Goal: Transaction & Acquisition: Purchase product/service

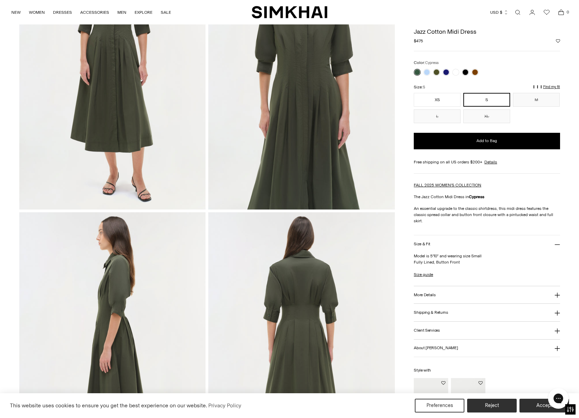
scroll to position [66, 0]
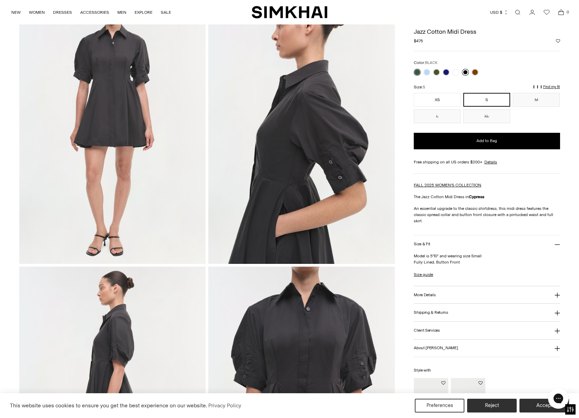
click at [466, 72] on link at bounding box center [465, 72] width 7 height 7
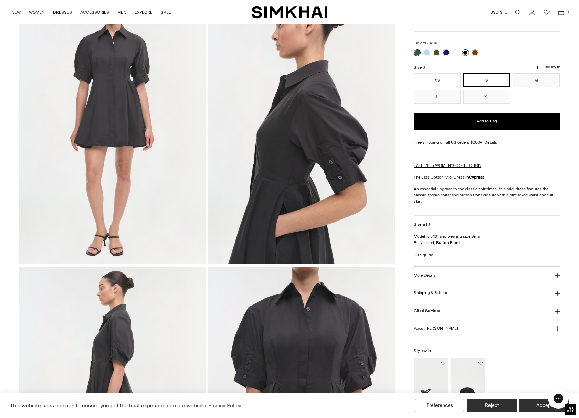
click at [465, 53] on link at bounding box center [465, 52] width 7 height 7
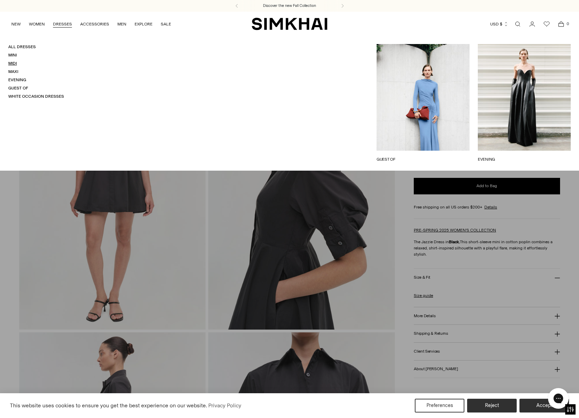
click at [16, 62] on link "Midi" at bounding box center [12, 63] width 9 height 5
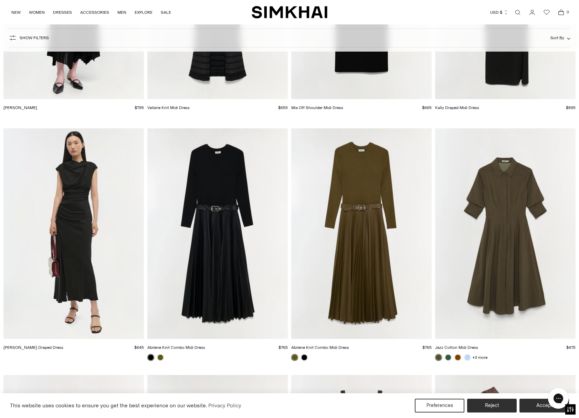
scroll to position [1689, 0]
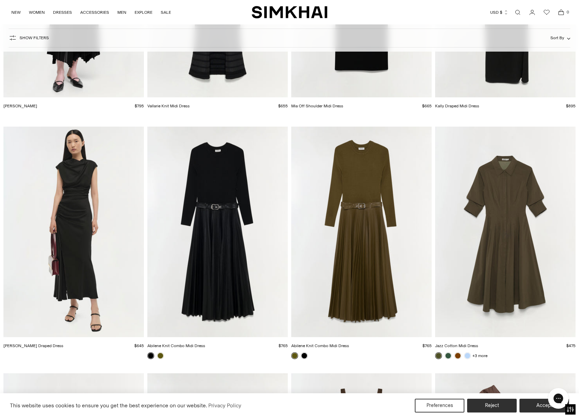
click at [0, 0] on img "Jazz Cotton Midi Dress" at bounding box center [0, 0] width 0 height 0
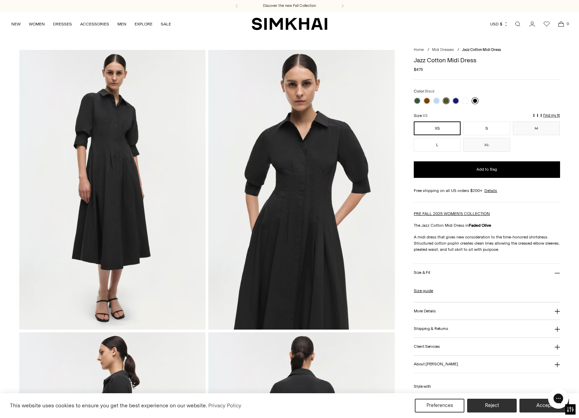
click at [474, 99] on link at bounding box center [474, 100] width 7 height 7
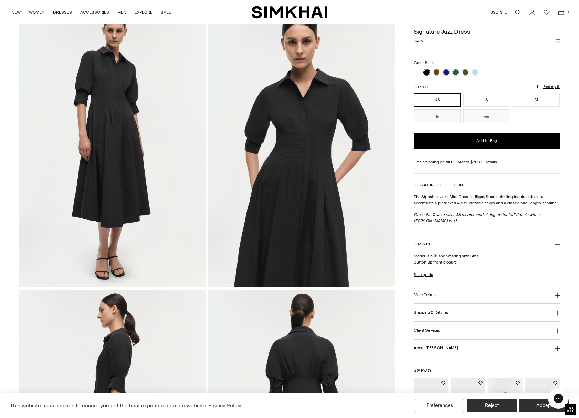
scroll to position [42, 0]
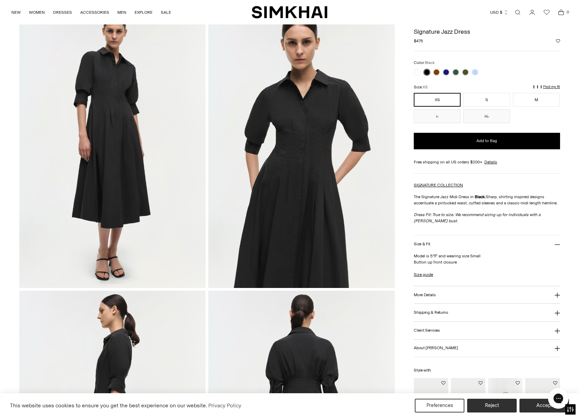
click at [119, 164] on img at bounding box center [112, 147] width 186 height 279
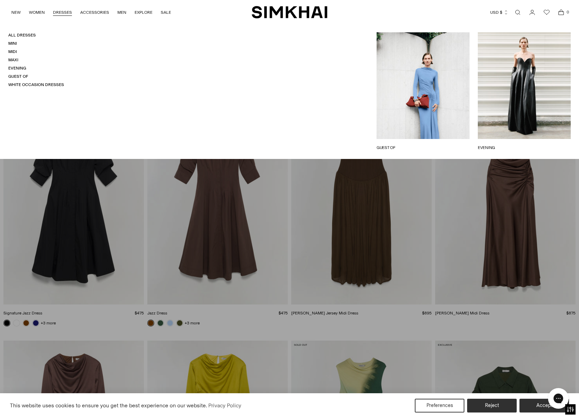
scroll to position [1971, 0]
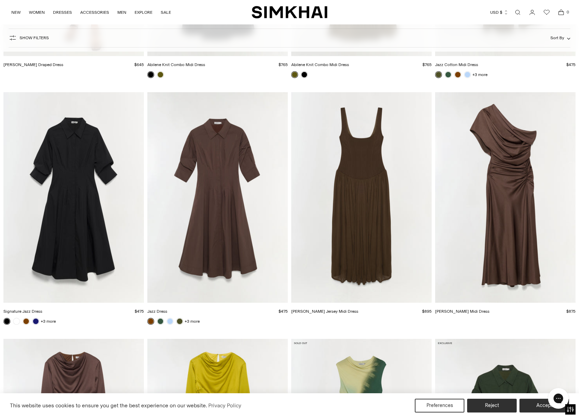
click at [0, 0] on img "Jazz Dress" at bounding box center [0, 0] width 0 height 0
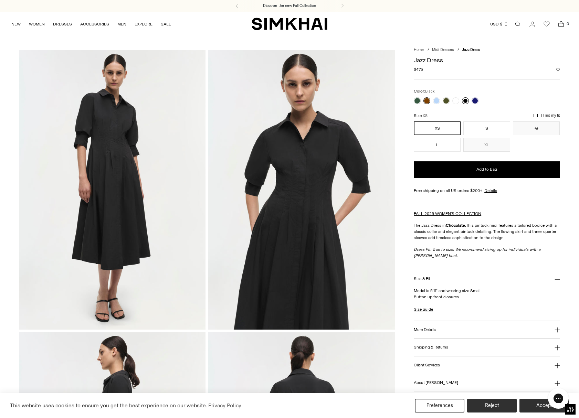
click at [465, 101] on link at bounding box center [465, 100] width 7 height 7
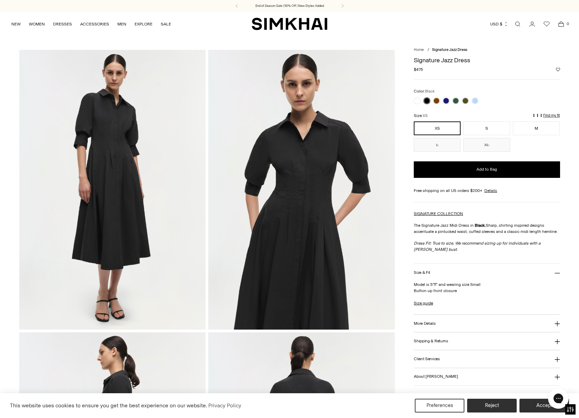
click at [462, 320] on button "More Details" at bounding box center [487, 324] width 146 height 18
click at [498, 127] on button "S" at bounding box center [486, 128] width 47 height 14
